Goal: Task Accomplishment & Management: Complete application form

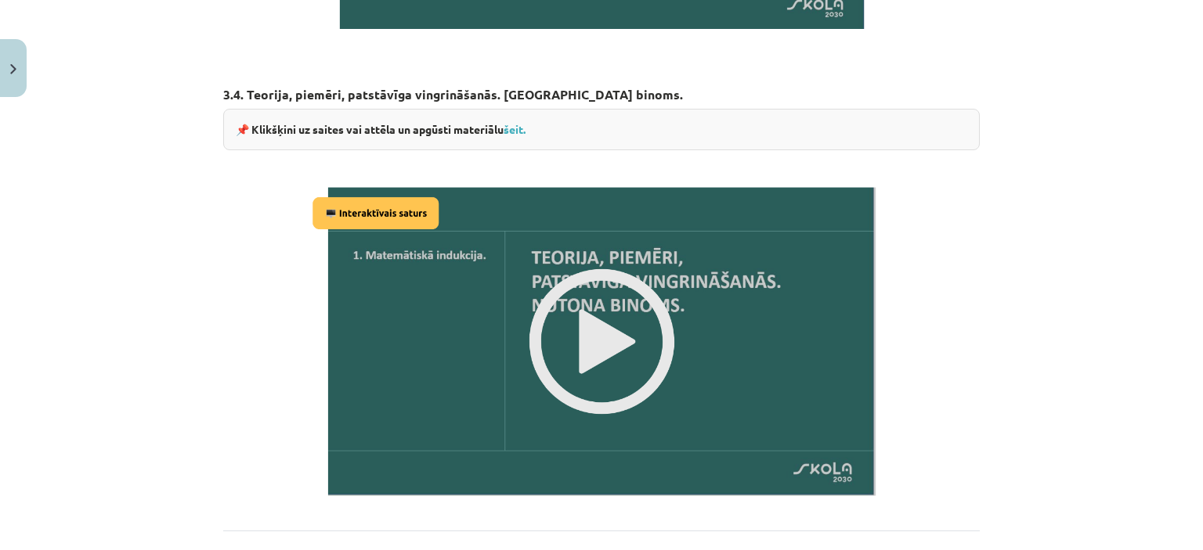
scroll to position [2050, 0]
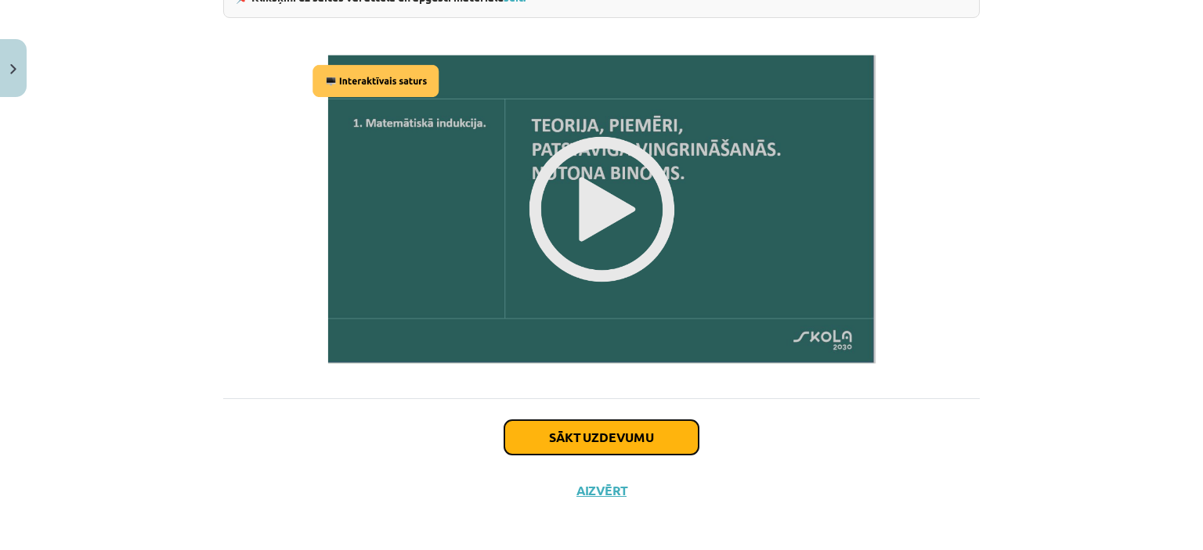
click at [551, 431] on button "Sākt uzdevumu" at bounding box center [601, 437] width 194 height 34
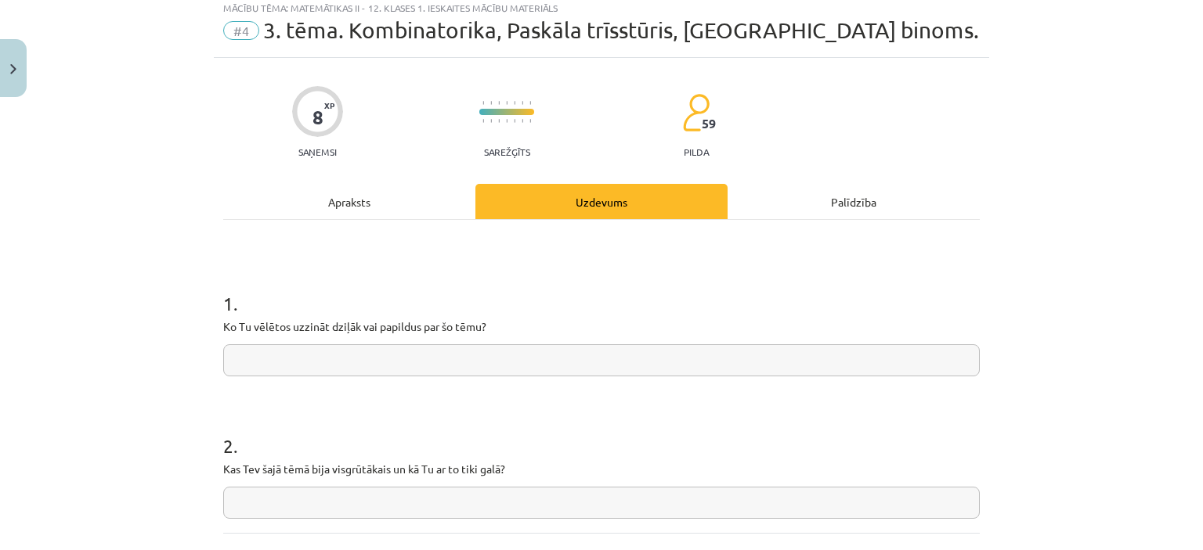
scroll to position [39, 0]
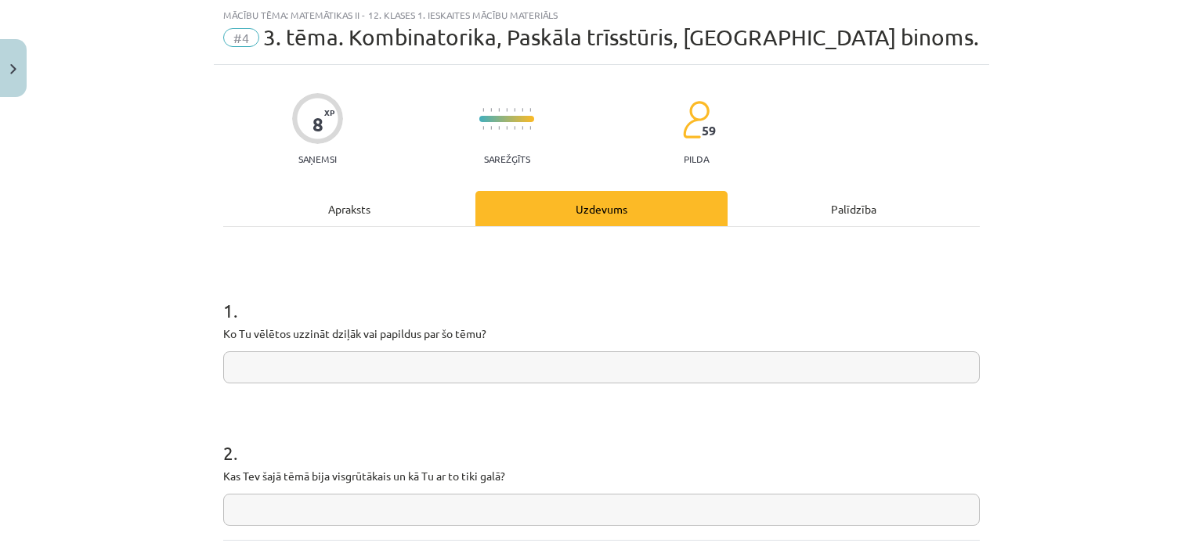
click at [553, 354] on input "text" at bounding box center [601, 368] width 756 height 32
type input "**********"
click at [301, 509] on input "text" at bounding box center [601, 510] width 756 height 32
type input "*"
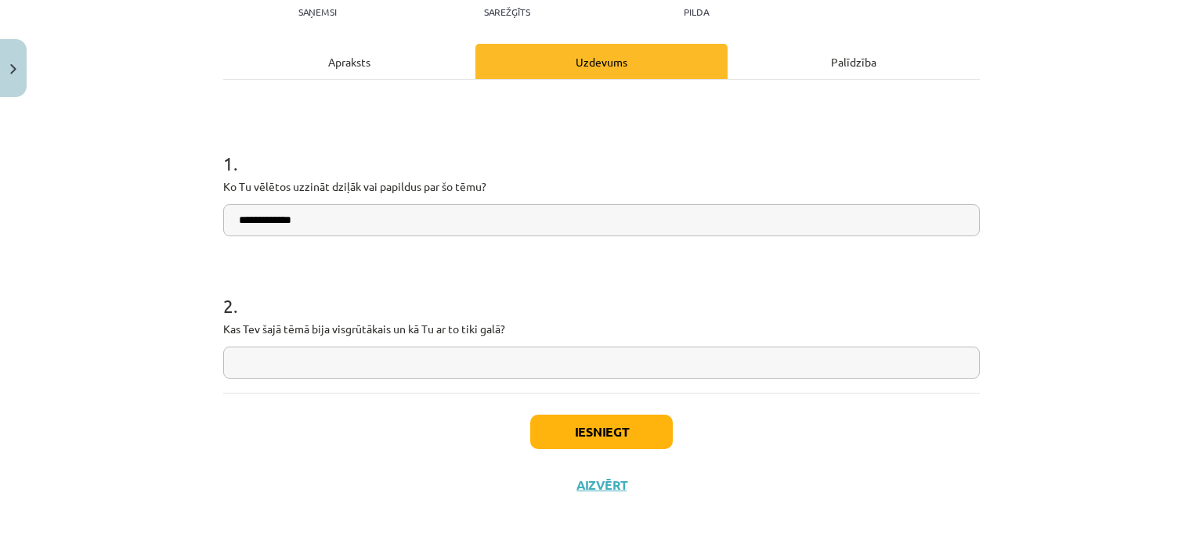
click at [595, 492] on div "Iesniegt Aizvērt" at bounding box center [601, 448] width 756 height 110
click at [583, 481] on button "Aizvērt" at bounding box center [601, 486] width 59 height 16
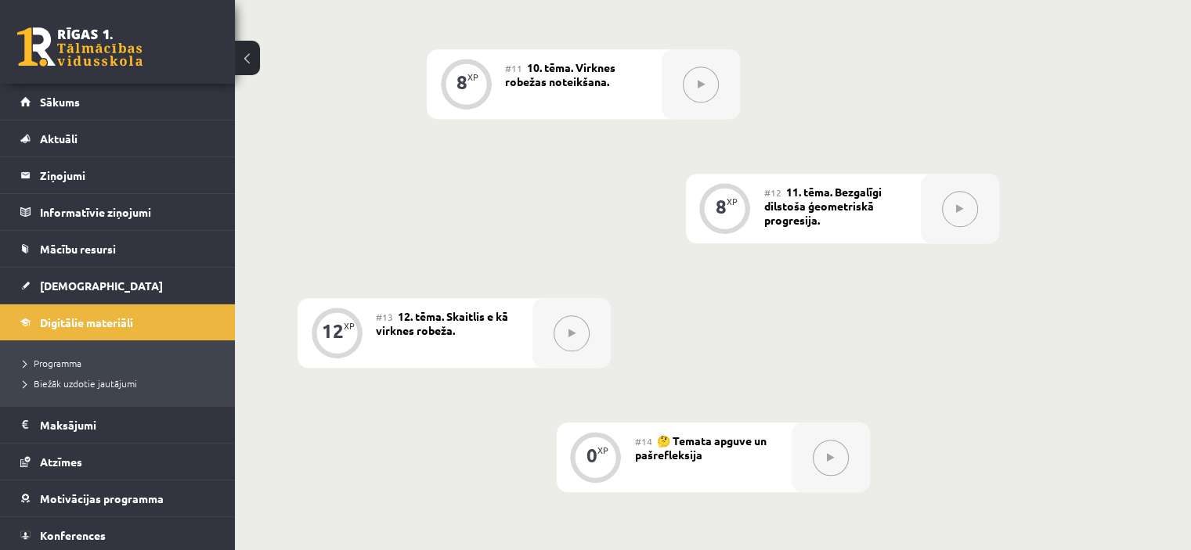
scroll to position [1693, 0]
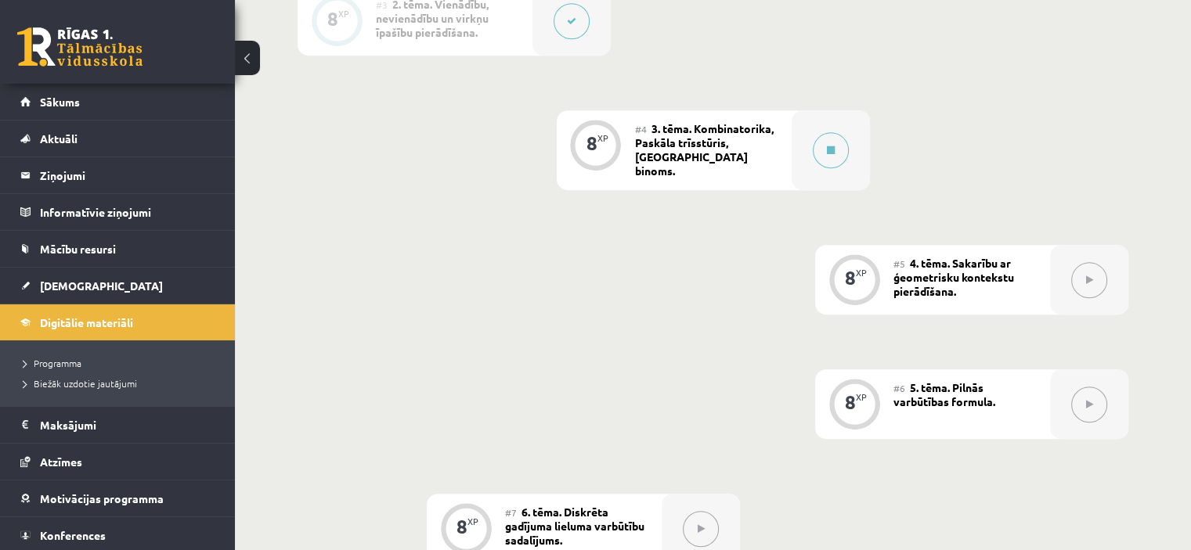
click at [1051, 409] on div at bounding box center [1089, 405] width 78 height 70
click at [924, 286] on span "4. tēma. Sakarību ar ģeometrisku kontekstu pierādīšana." at bounding box center [953, 276] width 121 height 42
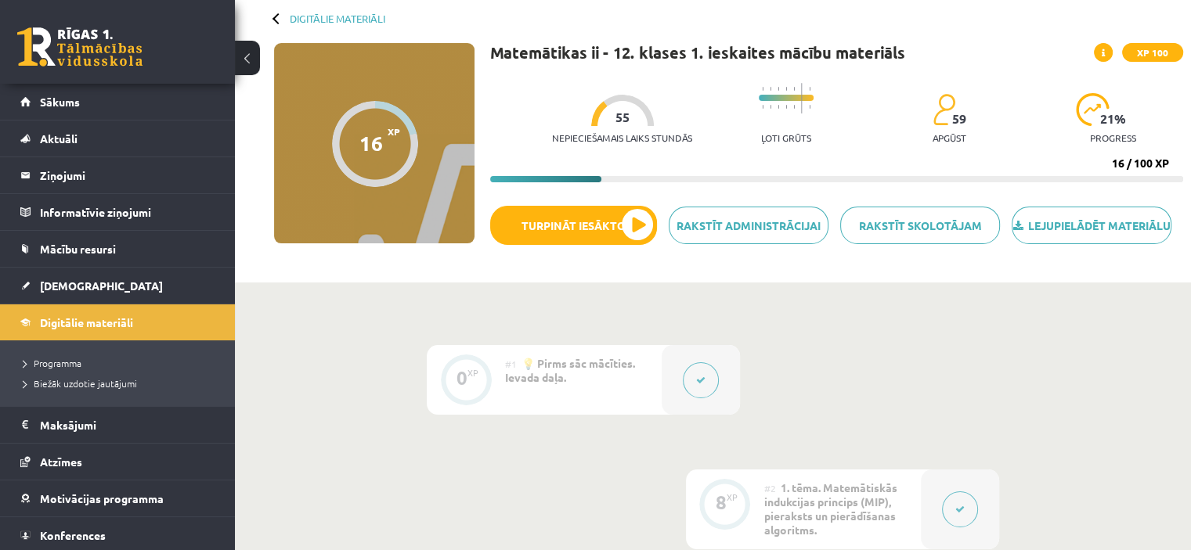
scroll to position [0, 0]
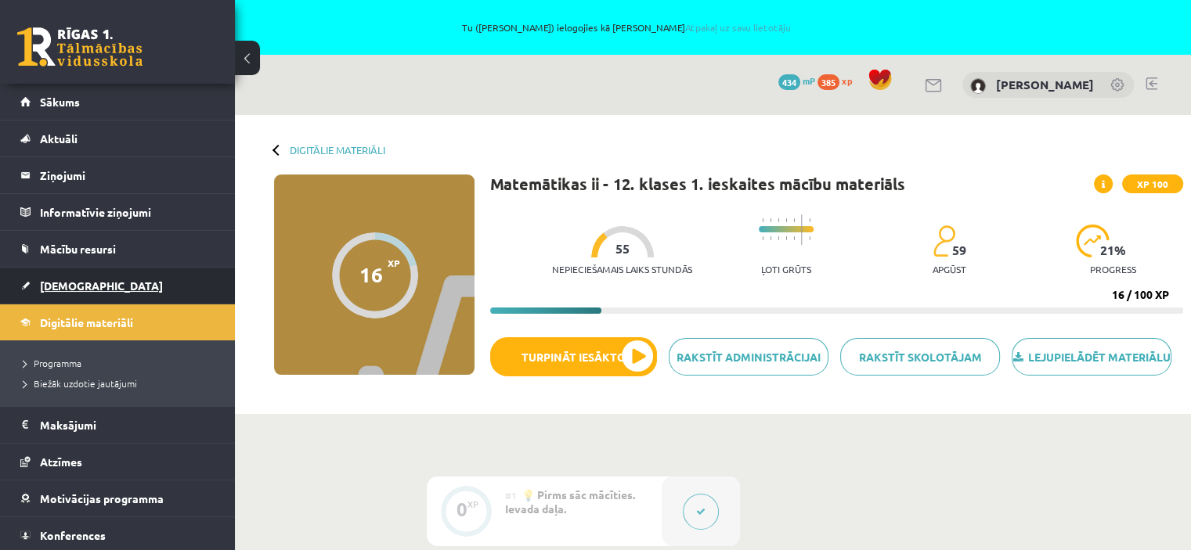
click at [30, 285] on link "[DEMOGRAPHIC_DATA]" at bounding box center [117, 286] width 195 height 36
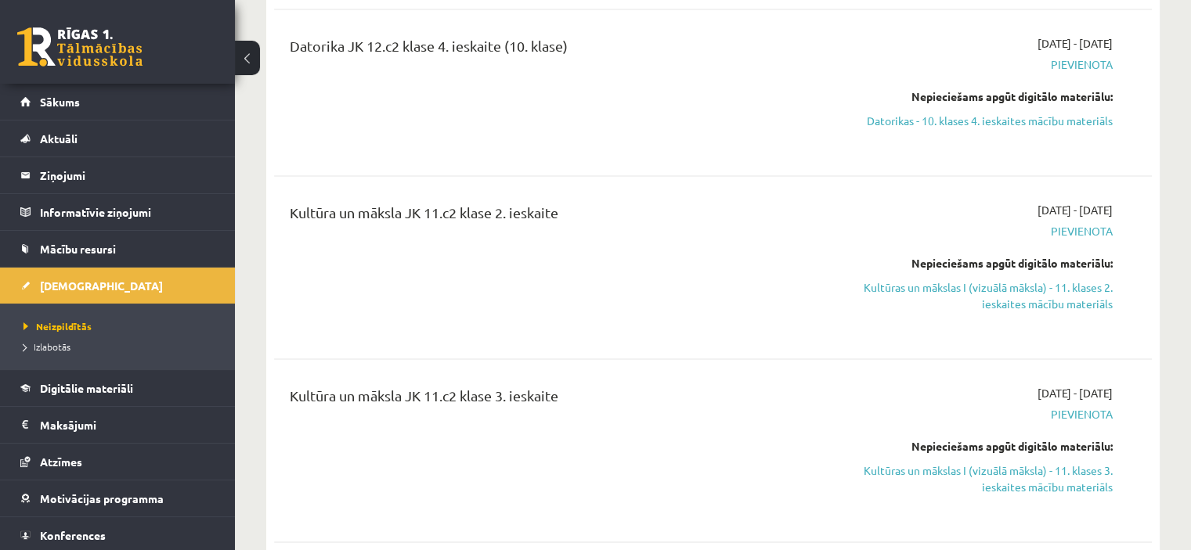
scroll to position [2952, 0]
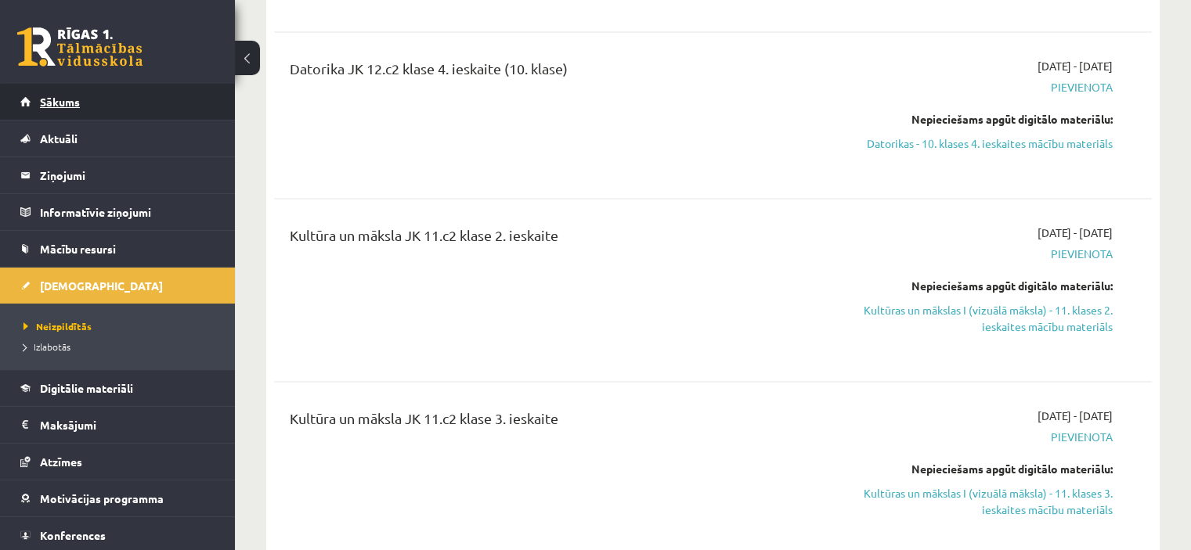
click at [53, 103] on span "Sākums" at bounding box center [60, 102] width 40 height 14
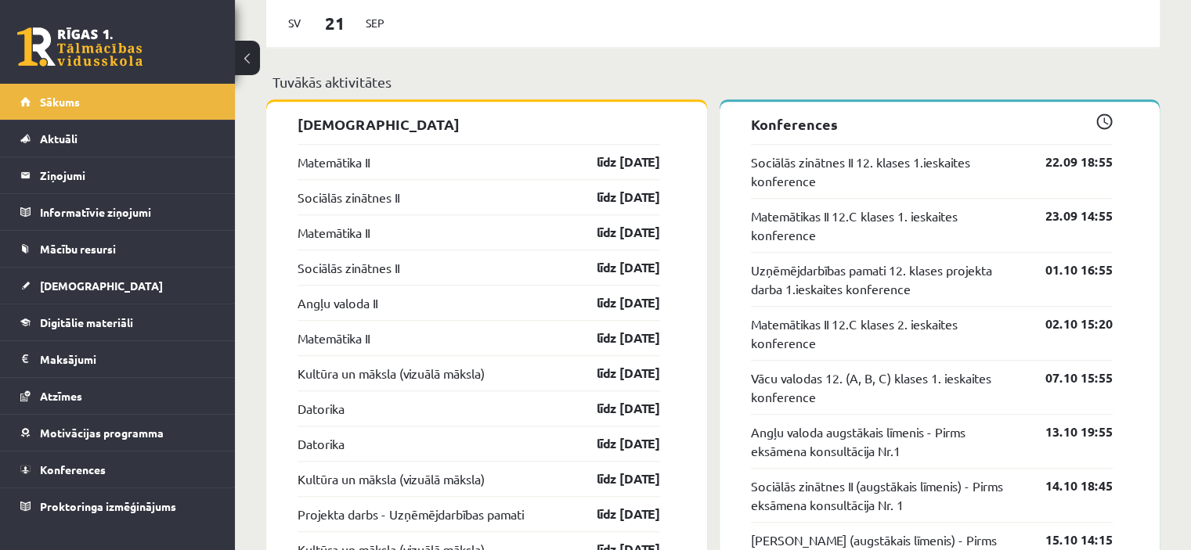
scroll to position [1402, 0]
